Goal: Task Accomplishment & Management: Manage account settings

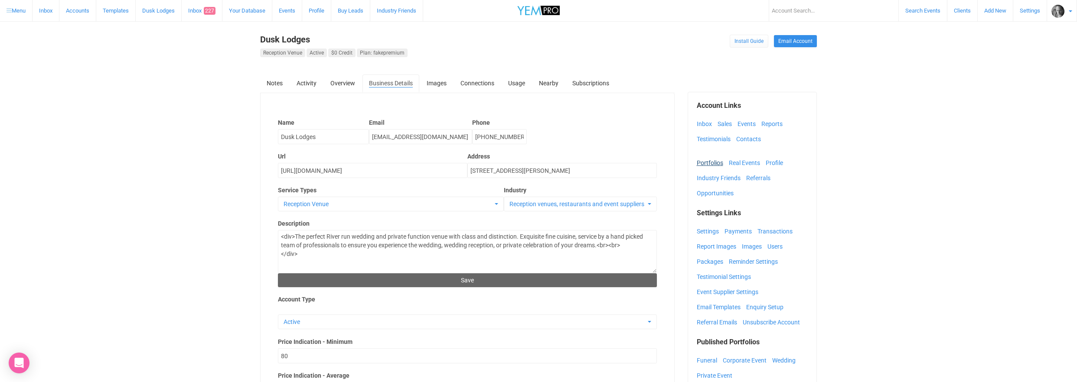
click at [709, 163] on link "Portfolios" at bounding box center [711, 162] width 31 height 13
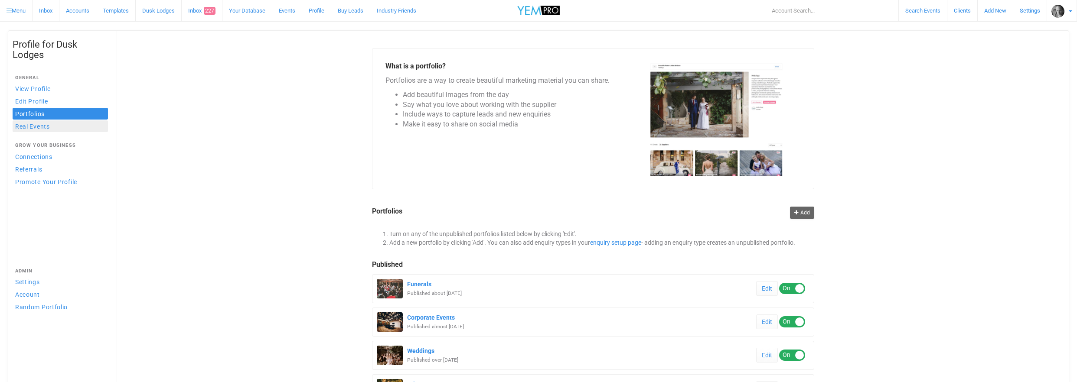
click at [34, 124] on link "Real Events" at bounding box center [60, 126] width 95 height 12
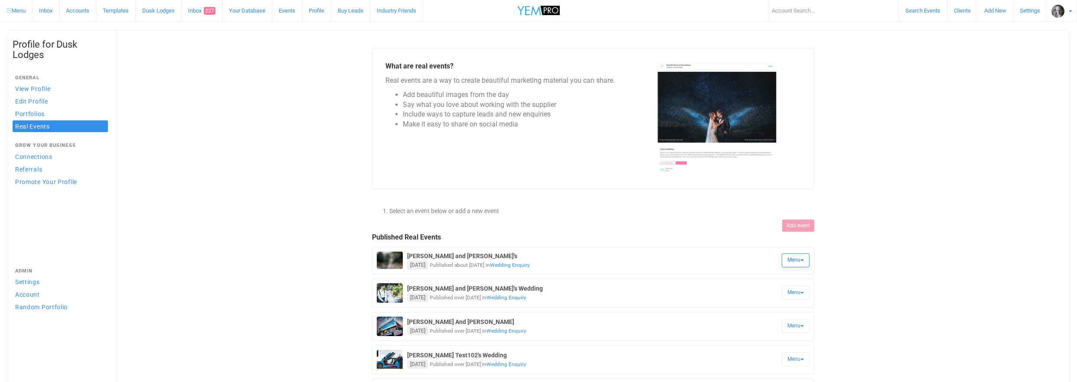
click at [803, 260] on b at bounding box center [801, 261] width 3 height 2
click at [767, 279] on link "View Real Event" at bounding box center [774, 281] width 65 height 17
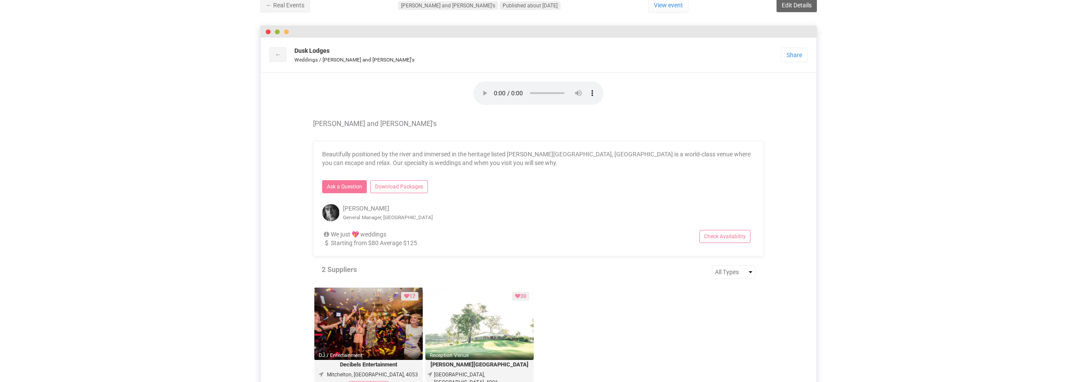
scroll to position [31, 0]
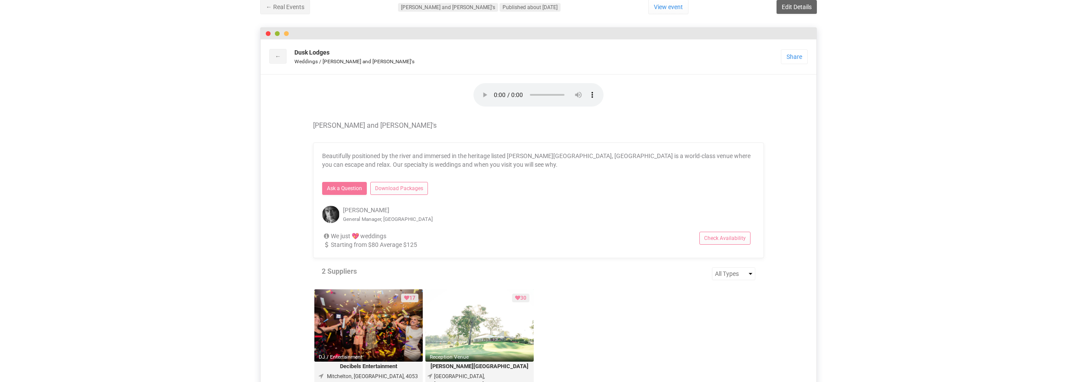
click at [492, 91] on audio "If you are reading this, it is because your browser does not support the audio …" at bounding box center [538, 94] width 130 height 23
click at [493, 90] on audio "If you are reading this, it is because your browser does not support the audio …" at bounding box center [538, 94] width 130 height 23
click at [278, 55] on link "←" at bounding box center [277, 56] width 17 height 15
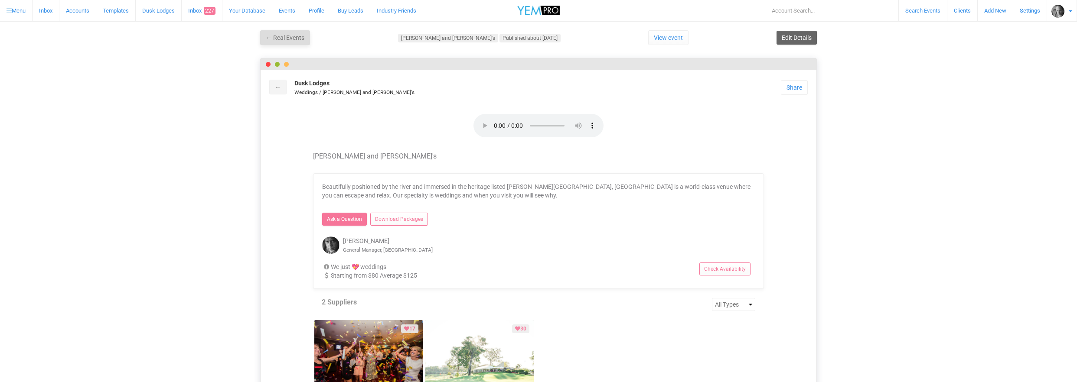
click at [283, 40] on link "← Real Events" at bounding box center [285, 37] width 50 height 15
click at [494, 122] on audio "If you are reading this, it is because your browser does not support the audio …" at bounding box center [538, 125] width 130 height 23
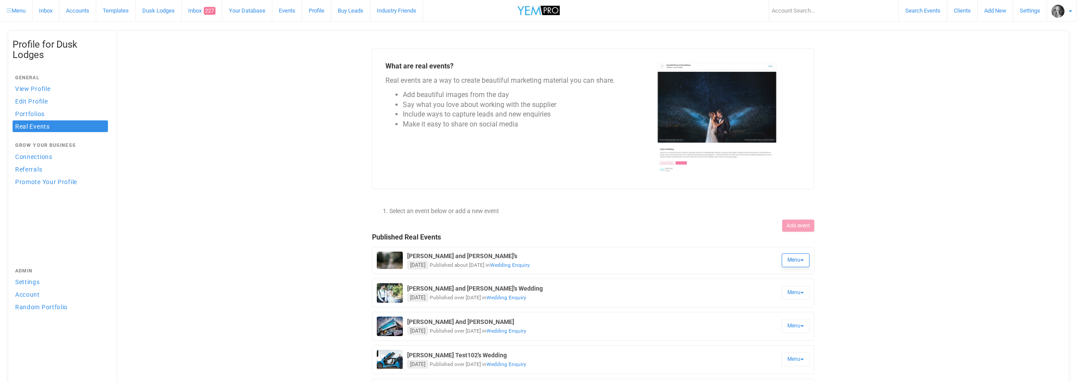
click at [793, 260] on link "Menu" at bounding box center [795, 261] width 28 height 14
click at [757, 299] on link "Edit Details" at bounding box center [774, 300] width 65 height 17
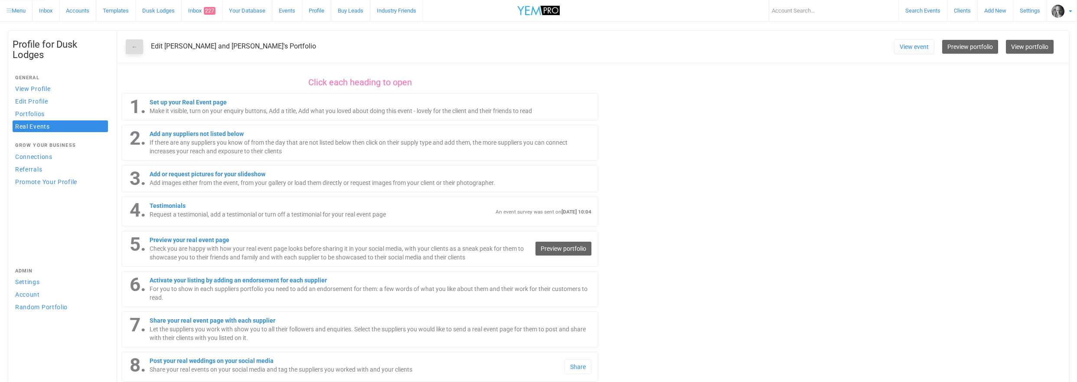
click at [135, 47] on link "←" at bounding box center [134, 46] width 17 height 15
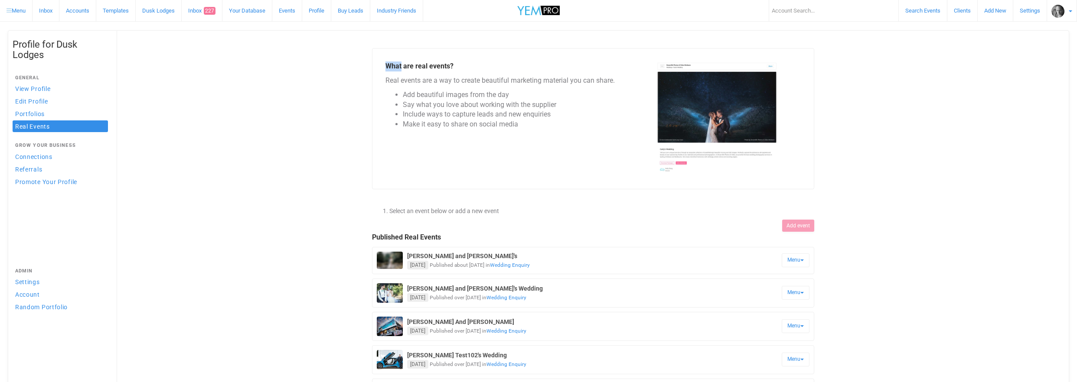
click at [797, 260] on link "Menu" at bounding box center [795, 261] width 28 height 14
click at [762, 299] on link "Edit Details" at bounding box center [774, 300] width 65 height 17
